Goal: Information Seeking & Learning: Check status

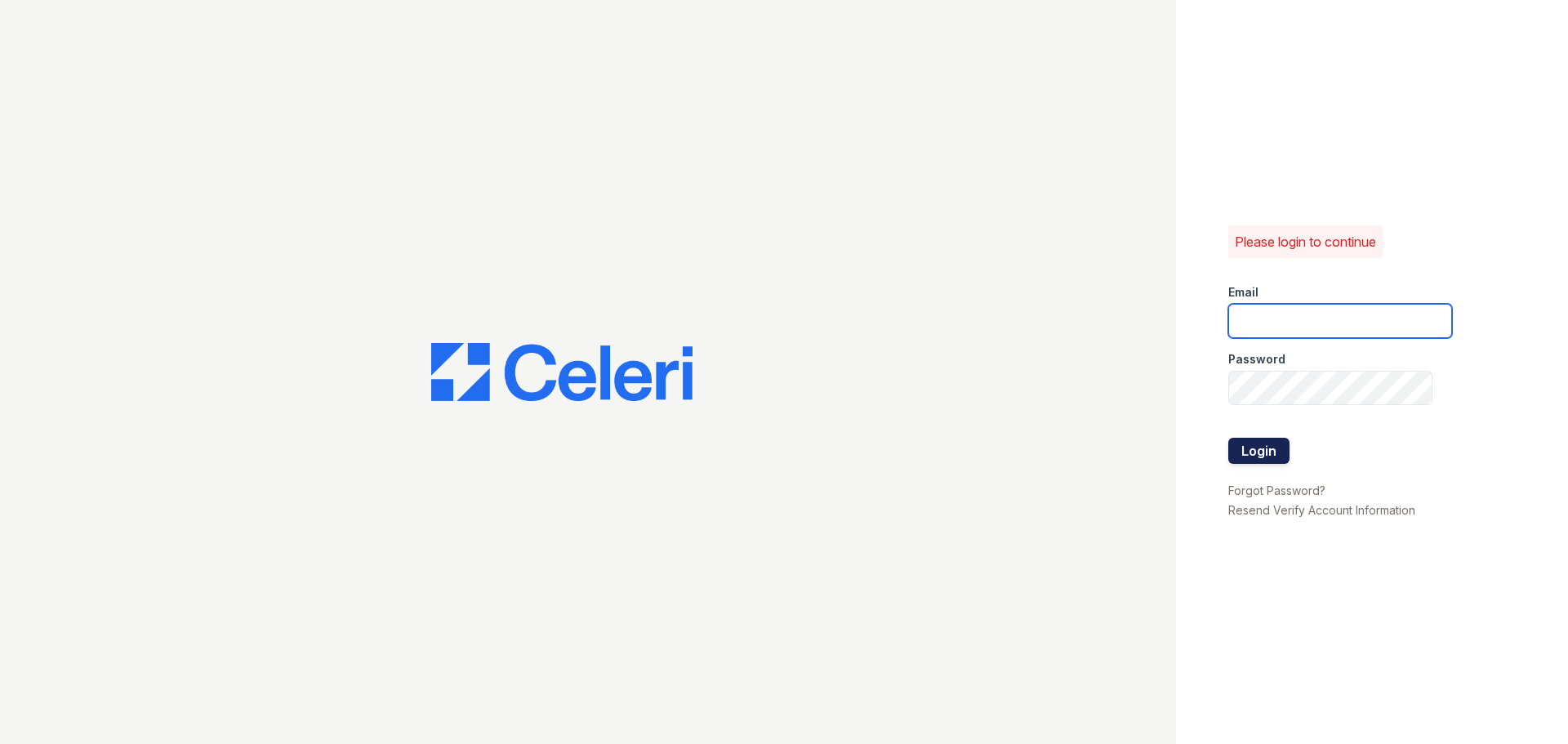
type input "jaxon1@cafmanagement.com"
click at [1245, 457] on button "Login" at bounding box center [1259, 450] width 62 height 26
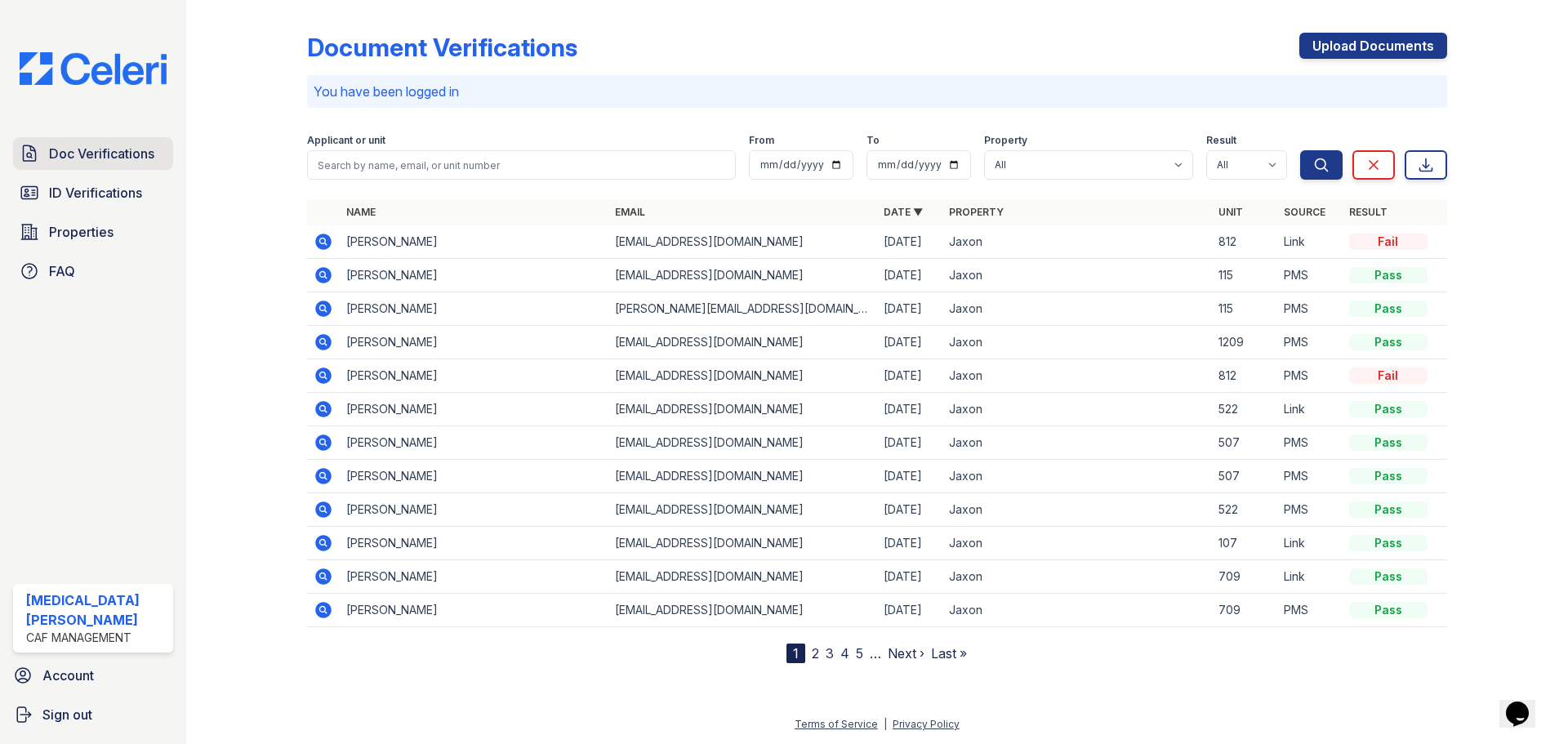
click at [67, 163] on span "Doc Verifications" at bounding box center [102, 154] width 106 height 20
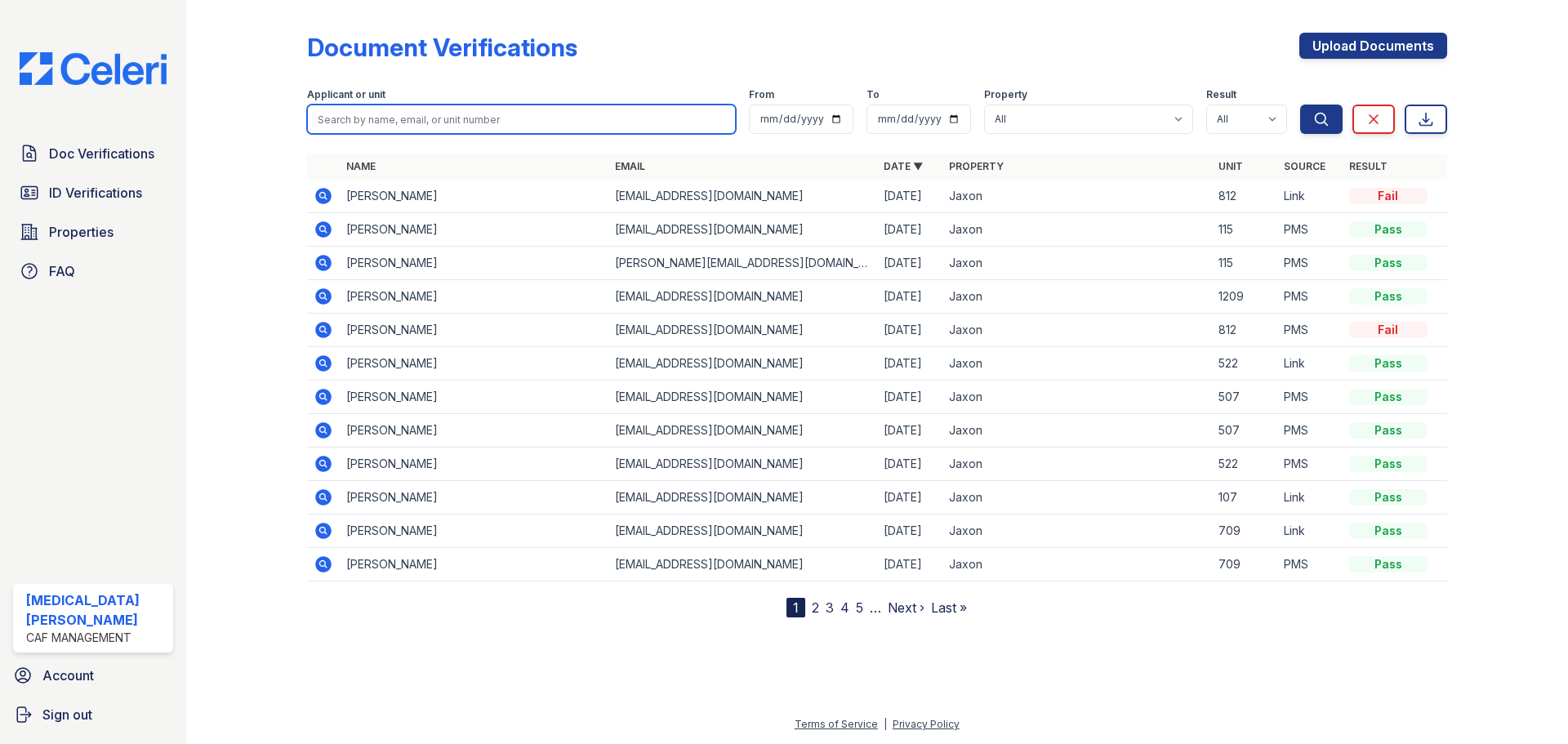
click at [372, 120] on input "search" at bounding box center [522, 119] width 429 height 29
type input "[PERSON_NAME]"
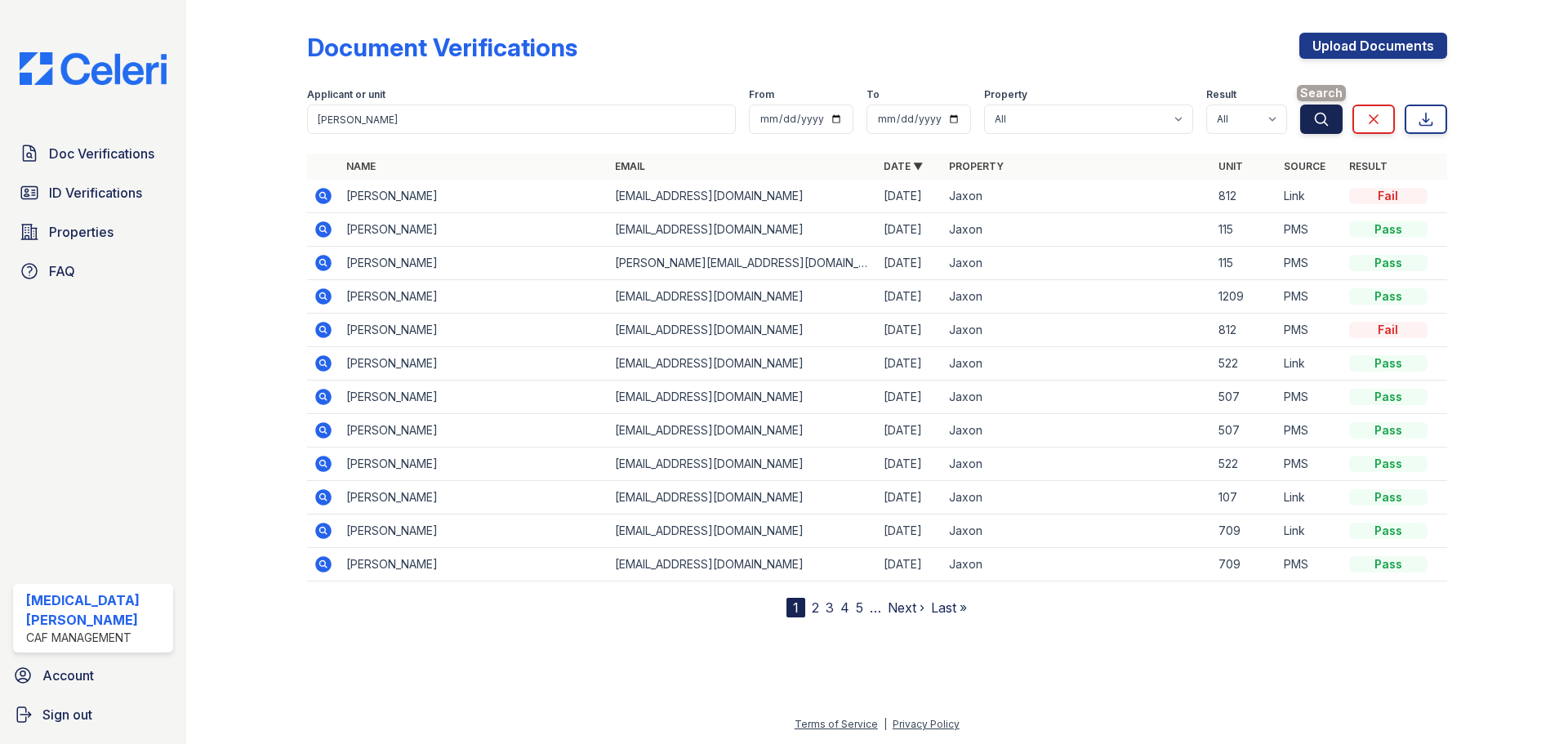
click at [1321, 118] on icon "submit" at bounding box center [1321, 118] width 17 height 17
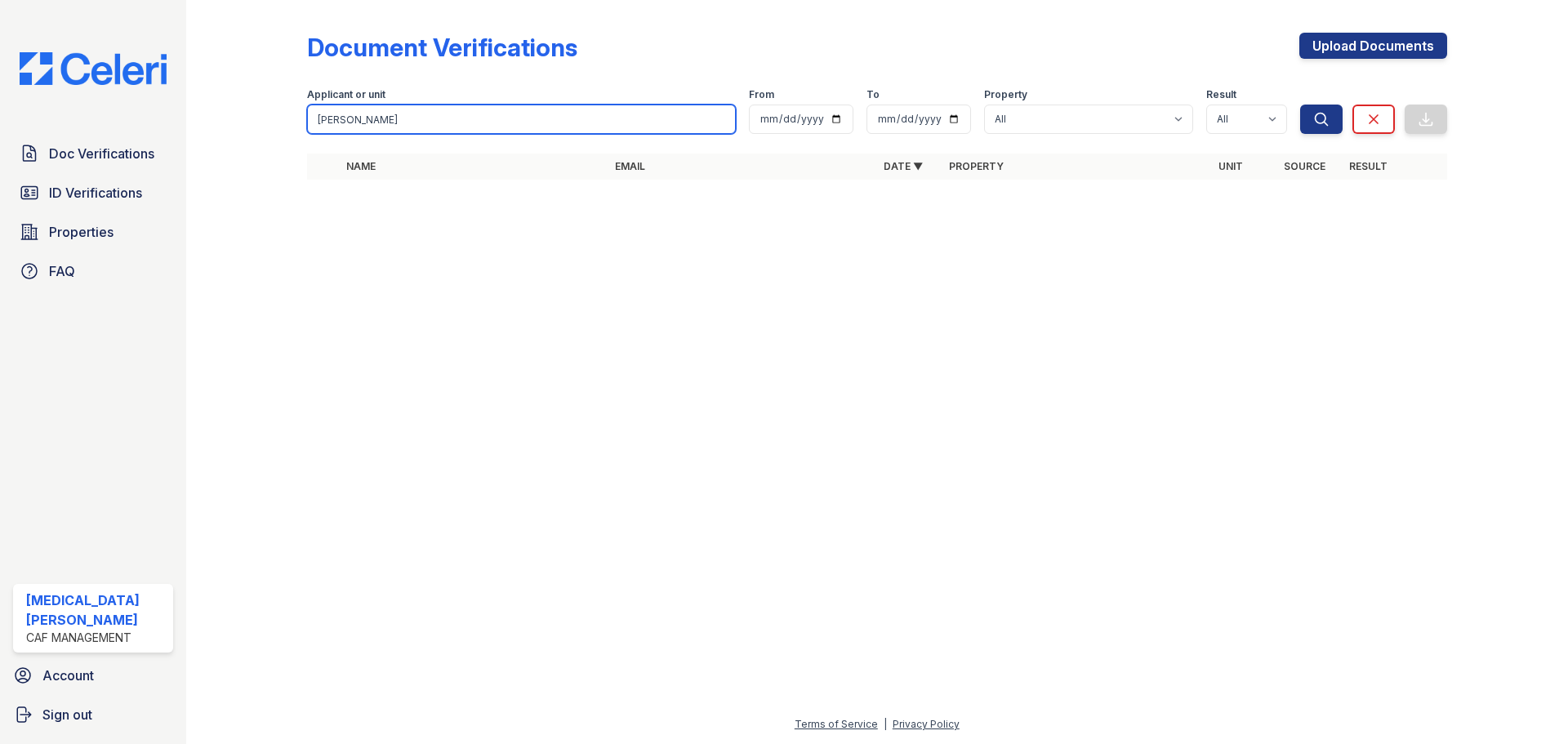
click at [401, 116] on input "[PERSON_NAME]" at bounding box center [522, 119] width 429 height 29
type input "[PERSON_NAME]"
click at [1300, 105] on button "Search" at bounding box center [1320, 119] width 42 height 29
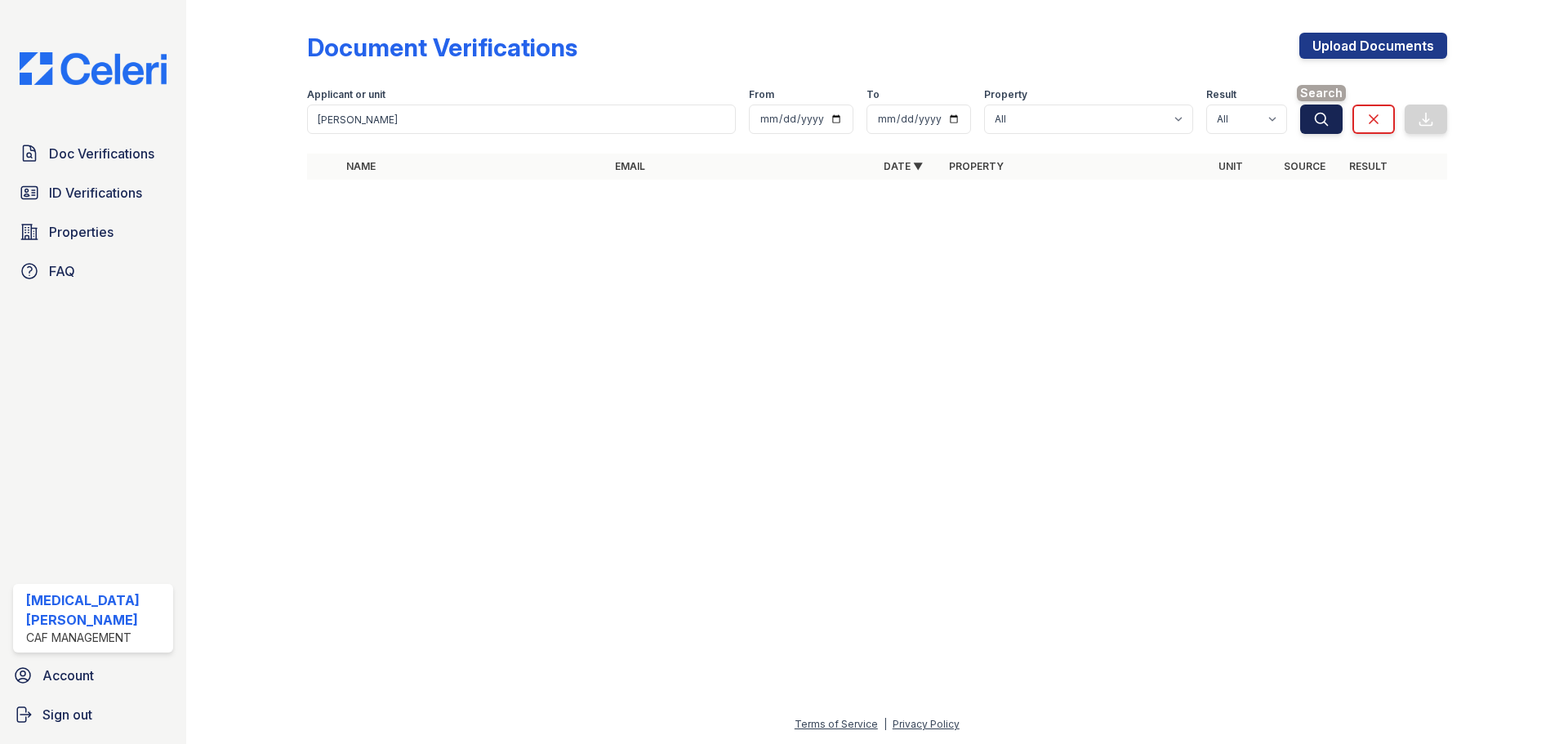
click at [1316, 113] on icon "submit" at bounding box center [1321, 118] width 17 height 17
click at [137, 204] on link "ID Verifications" at bounding box center [92, 192] width 160 height 32
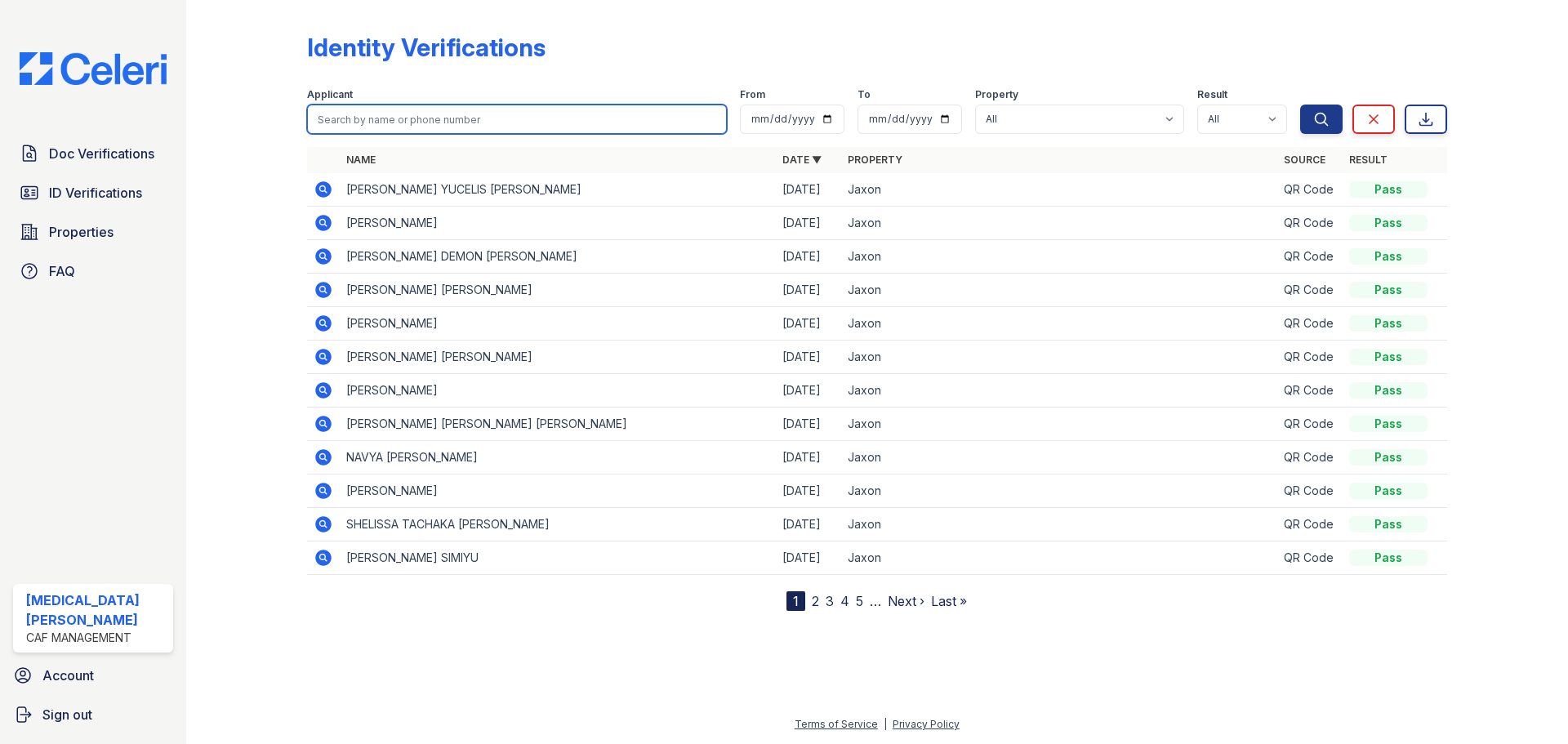
click at [371, 116] on input "search" at bounding box center [517, 119] width 420 height 29
type input "trijullo"
click at [1300, 105] on button "Search" at bounding box center [1320, 119] width 42 height 29
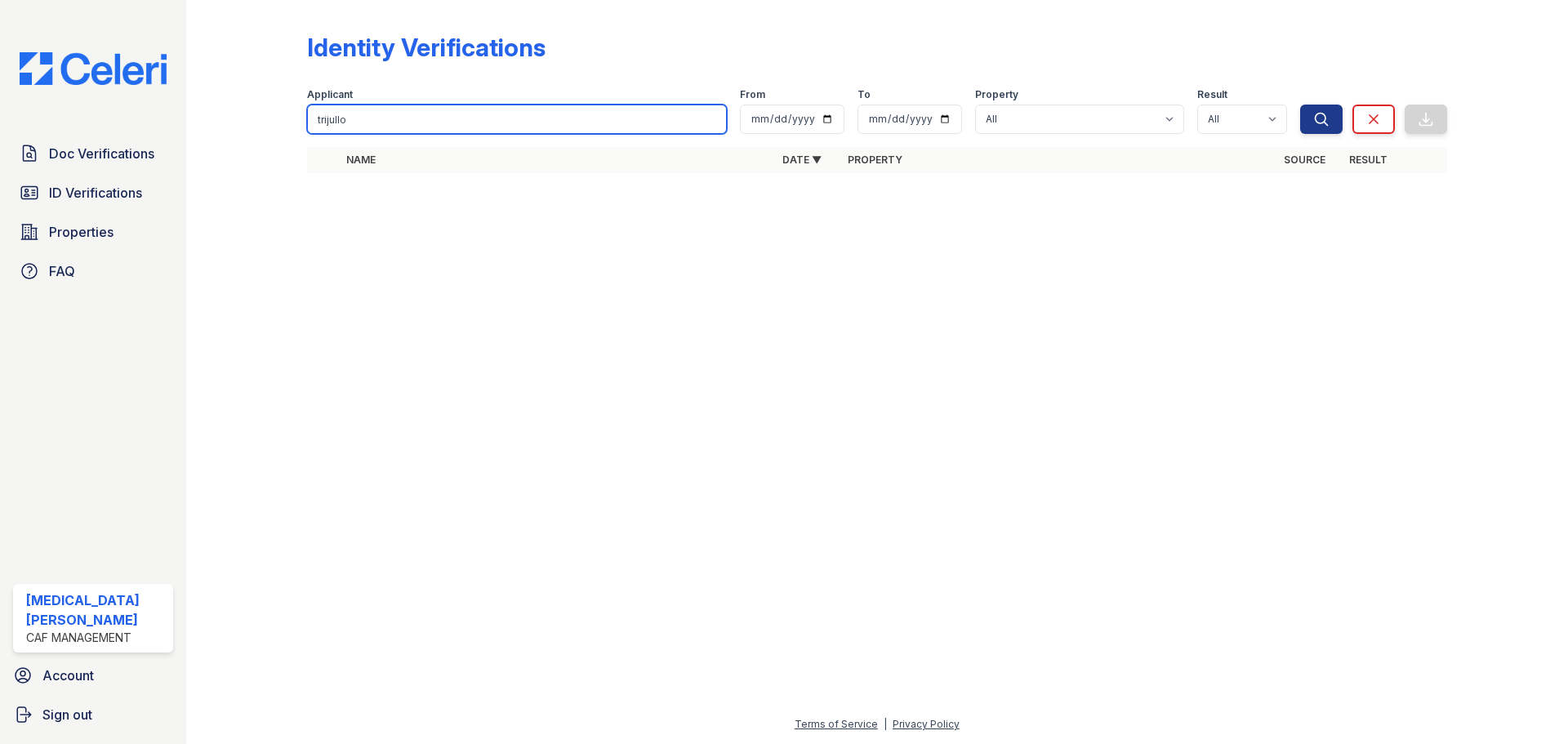
drag, startPoint x: 371, startPoint y: 116, endPoint x: 272, endPoint y: 115, distance: 99.0
click at [272, 115] on div "Identity Verifications Filter Applicant [GEOGRAPHIC_DATA] From To Property All …" at bounding box center [877, 108] width 1329 height 215
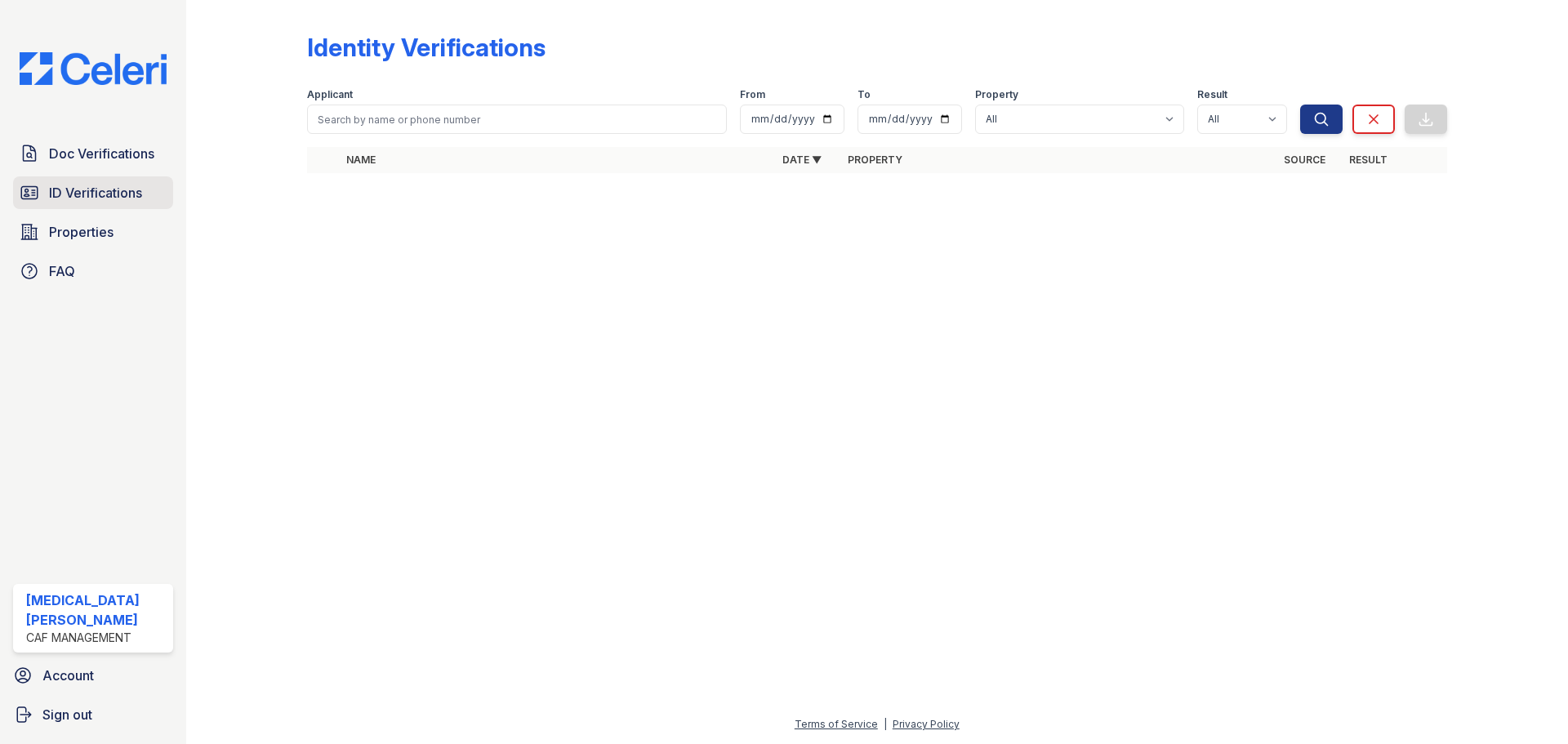
click at [96, 194] on span "ID Verifications" at bounding box center [95, 193] width 93 height 20
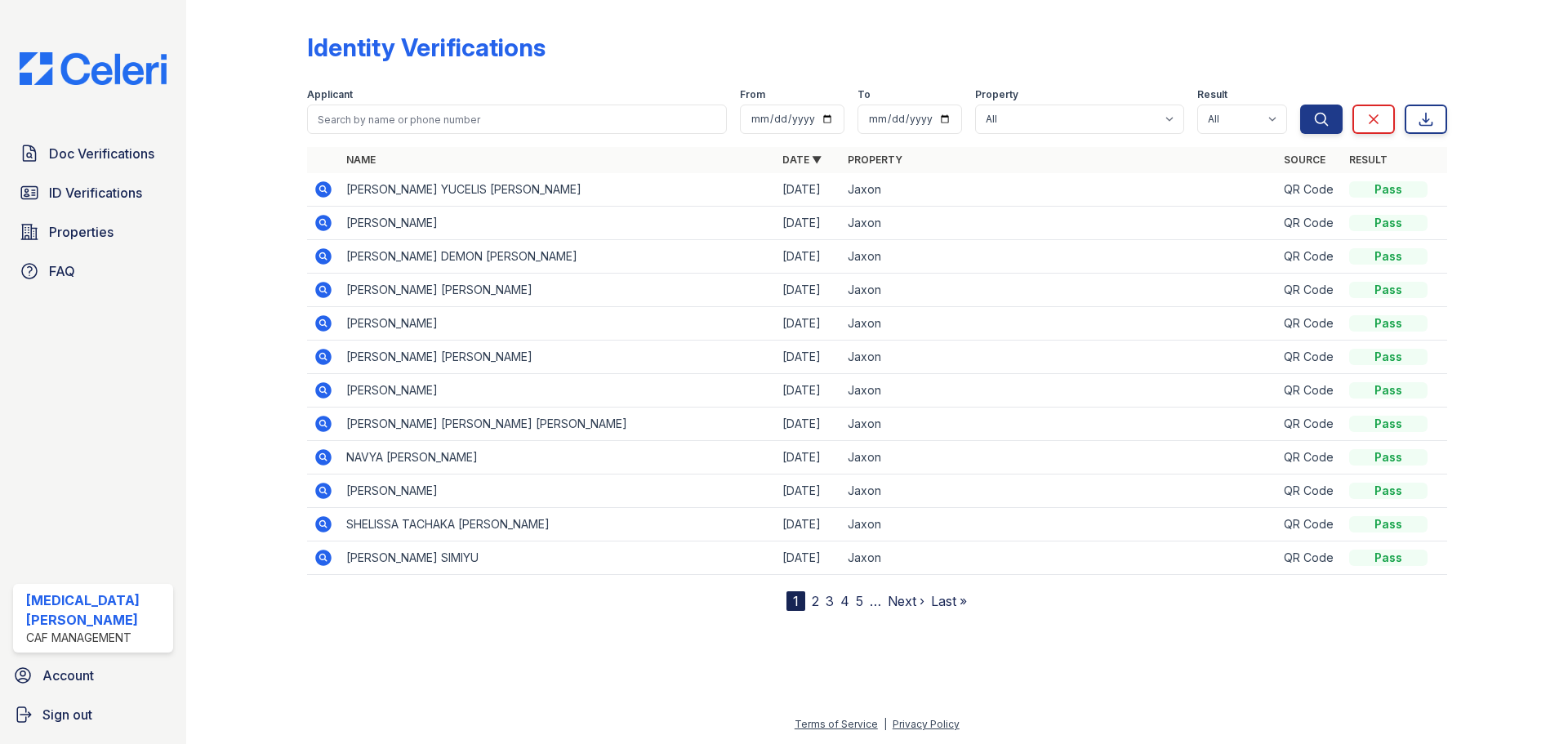
click at [109, 141] on link "Doc Verifications" at bounding box center [92, 153] width 160 height 32
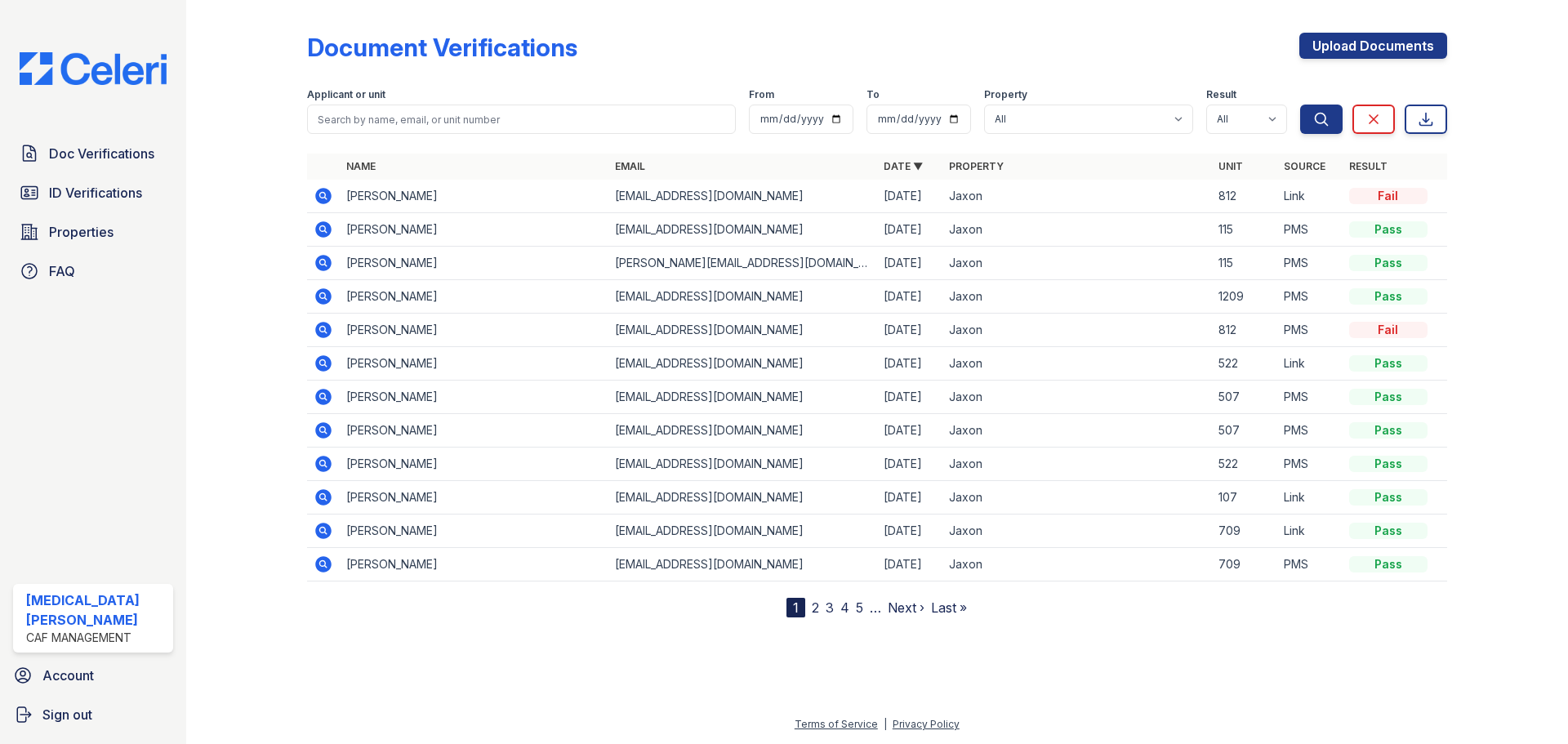
click at [317, 200] on icon at bounding box center [323, 196] width 17 height 17
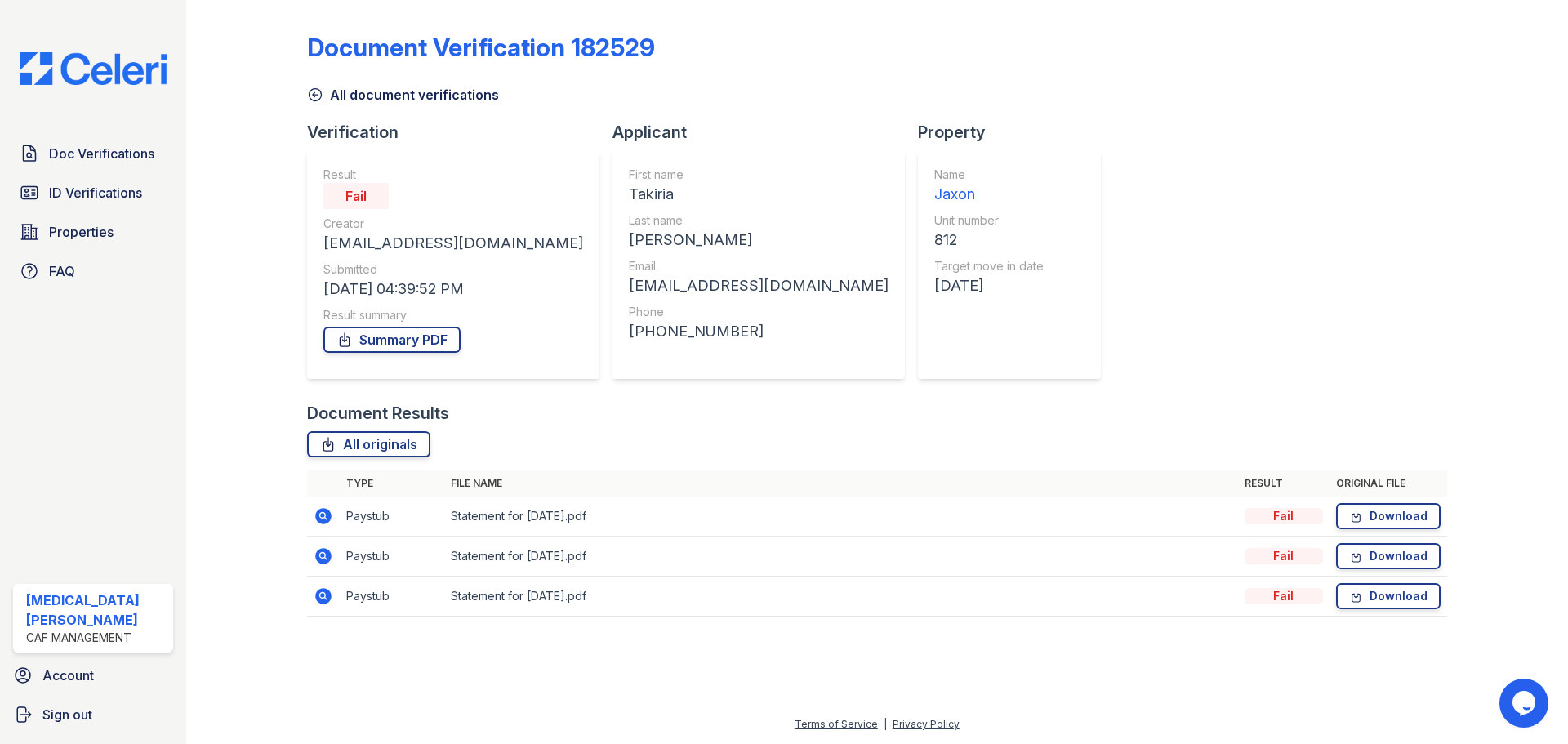
click at [330, 95] on link "All document verifications" at bounding box center [404, 95] width 192 height 20
